Goal: Check status: Check status

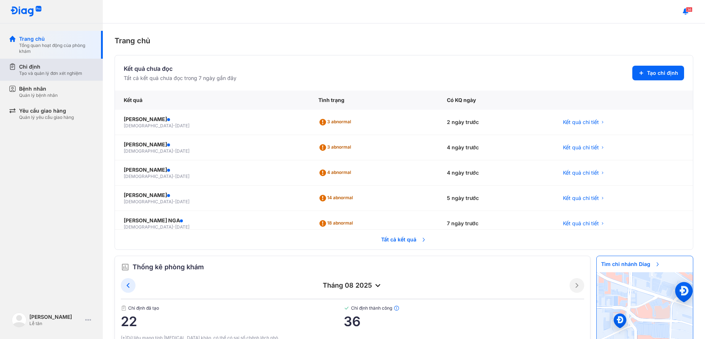
click at [37, 69] on div "Chỉ định" at bounding box center [50, 66] width 63 height 7
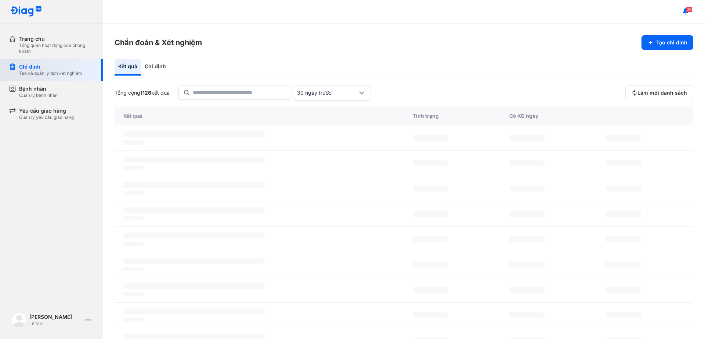
click at [37, 69] on div "Chỉ định" at bounding box center [50, 66] width 63 height 7
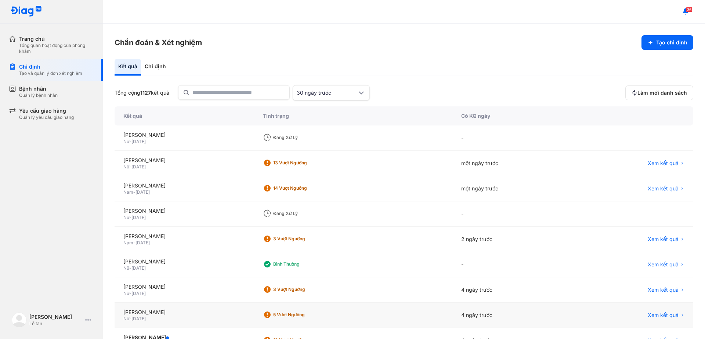
click at [472, 315] on div "4 ngày trước" at bounding box center [512, 315] width 121 height 25
